Goal: Transaction & Acquisition: Purchase product/service

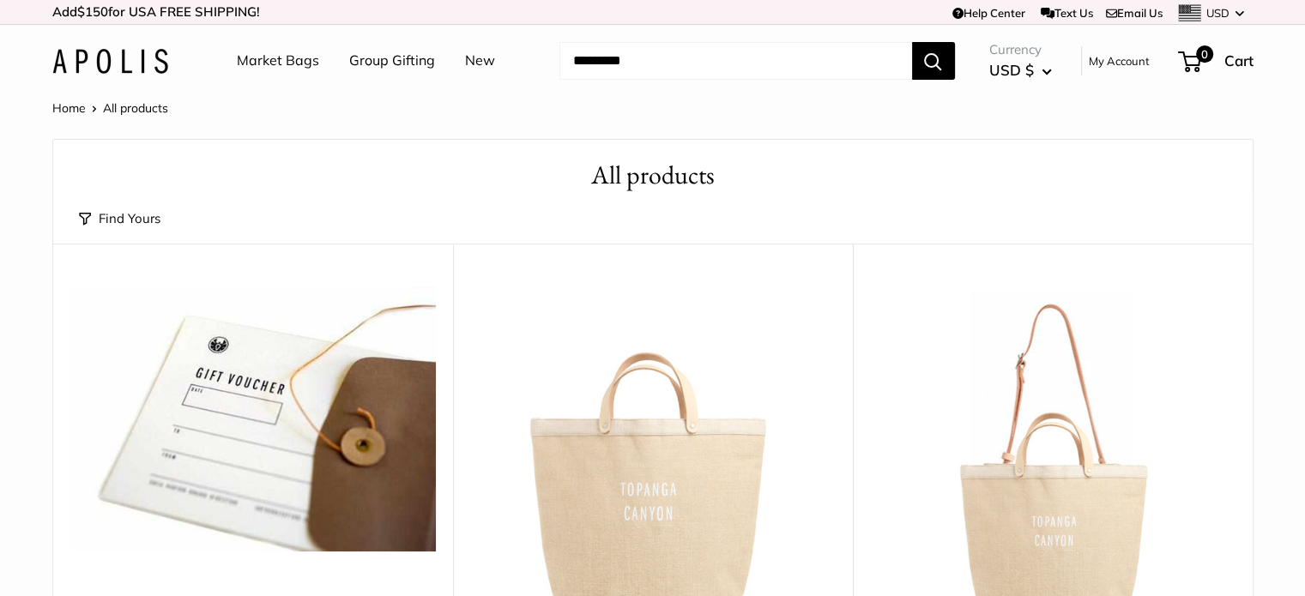
click at [728, 57] on input "Search..." at bounding box center [735, 61] width 353 height 38
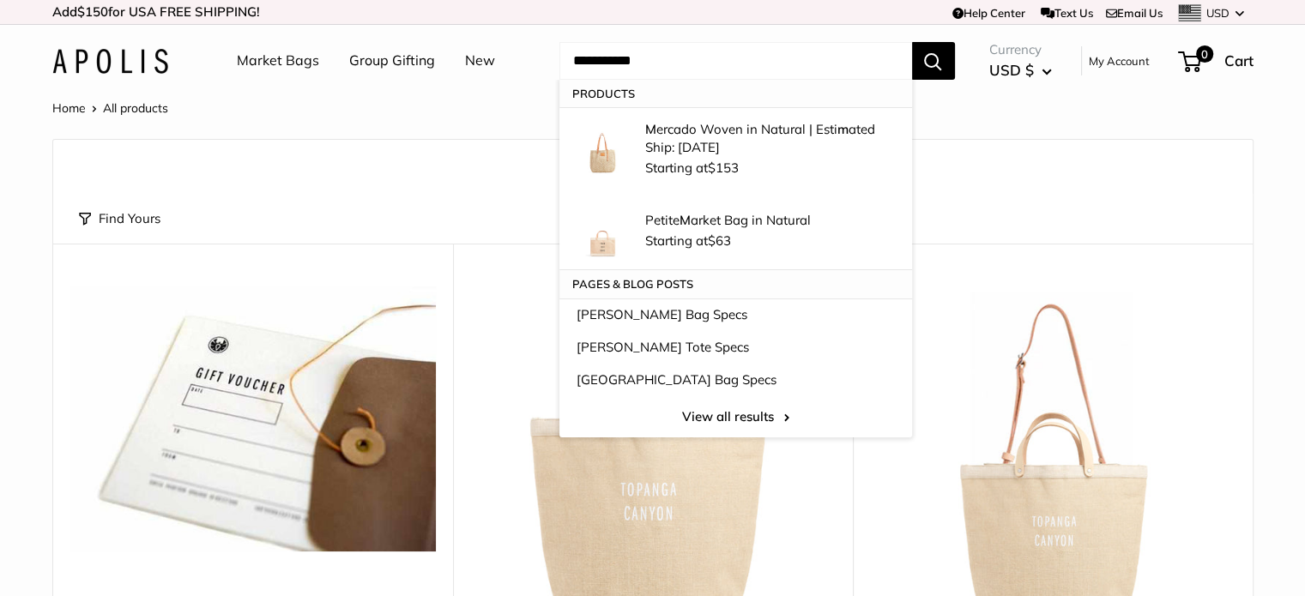
type input "**********"
click at [912, 42] on button "Search" at bounding box center [933, 61] width 43 height 38
